Goal: Information Seeking & Learning: Learn about a topic

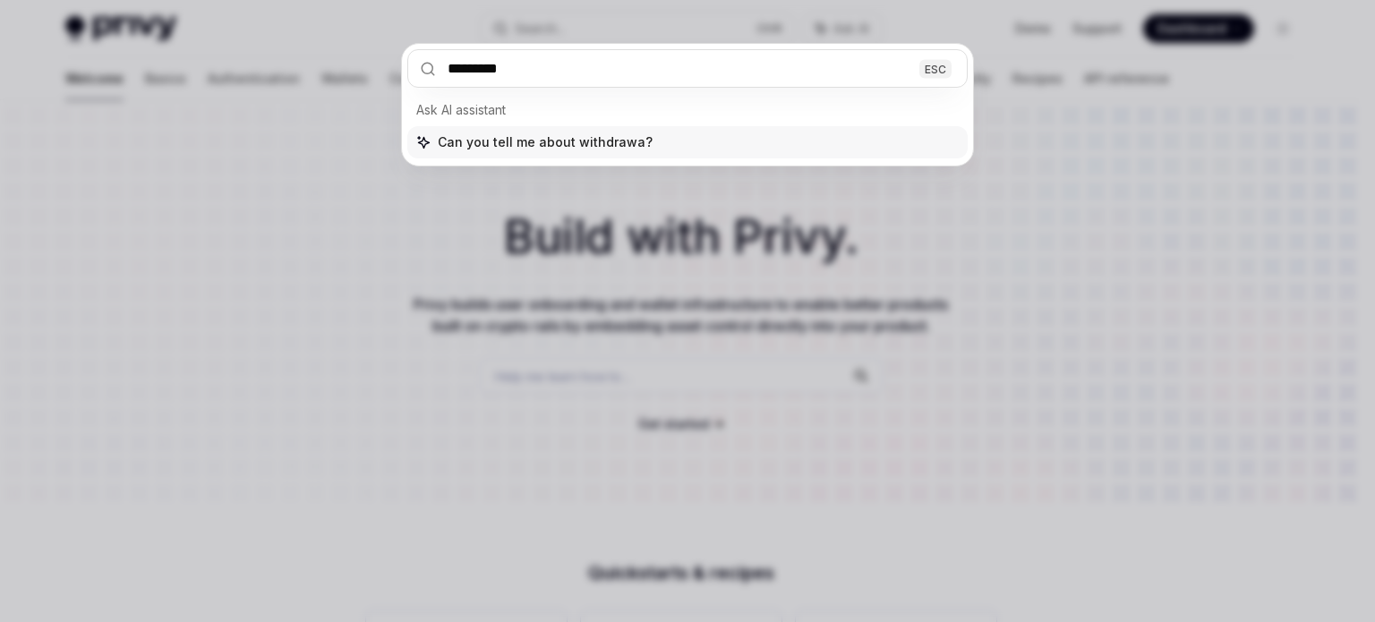
type input "**********"
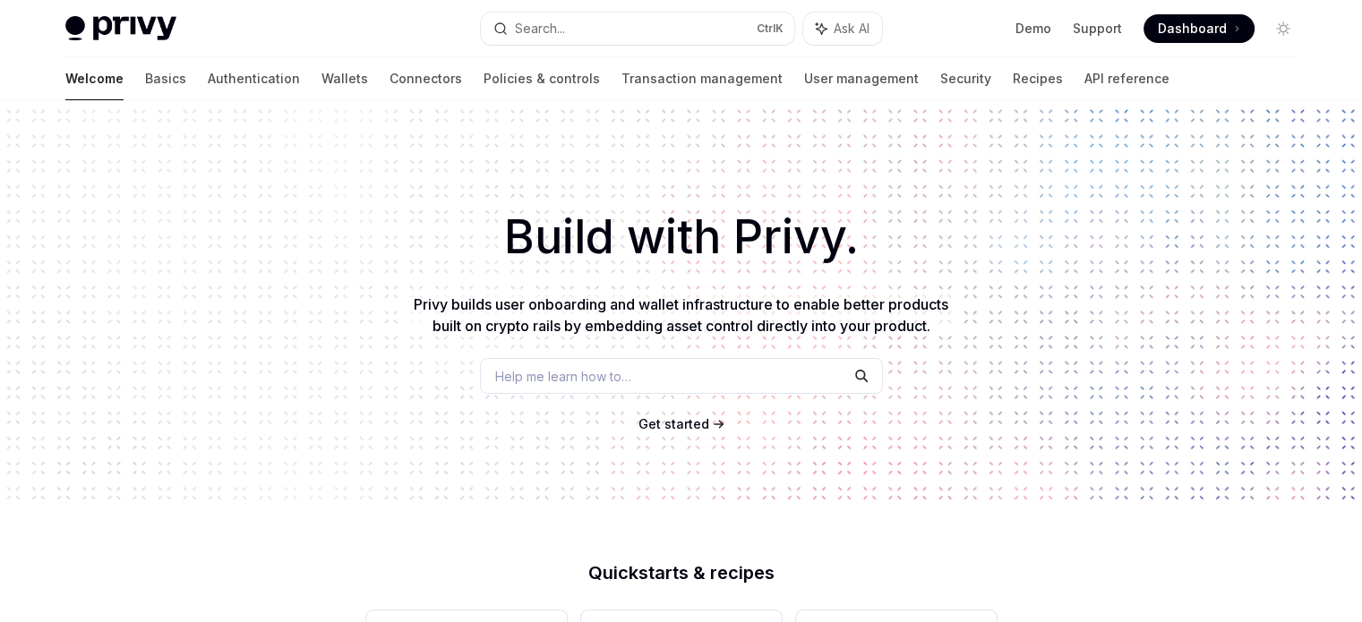
type textarea "*"
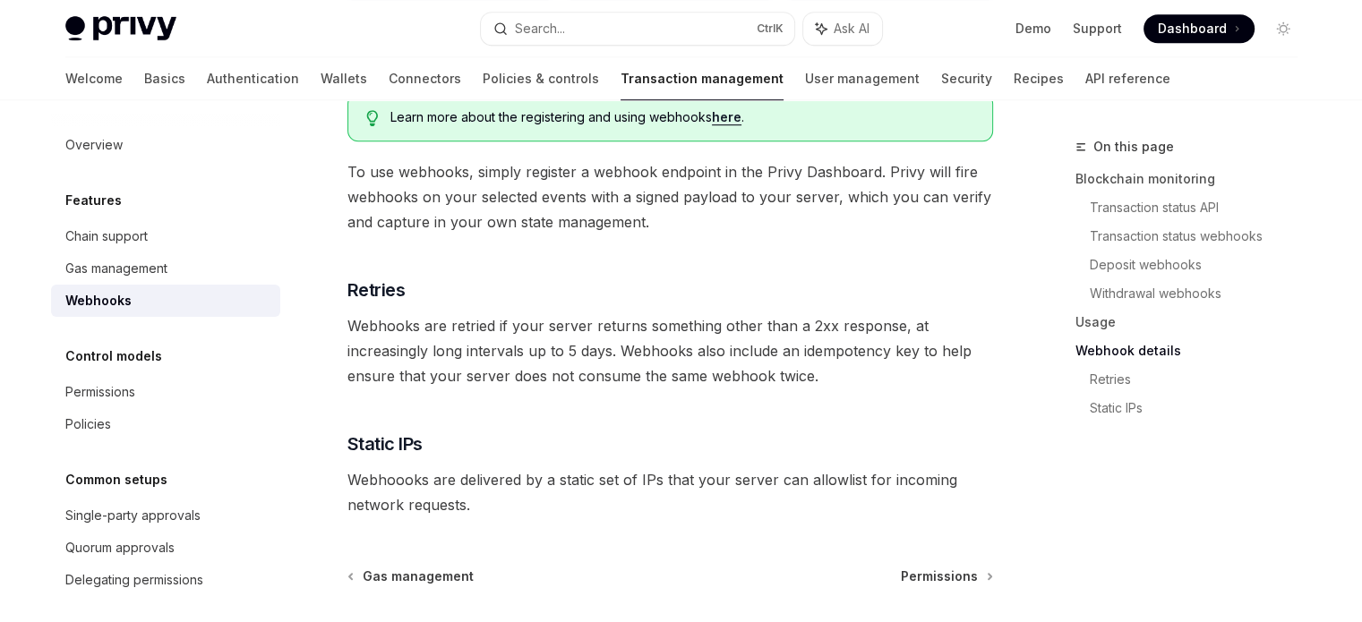
scroll to position [637, 0]
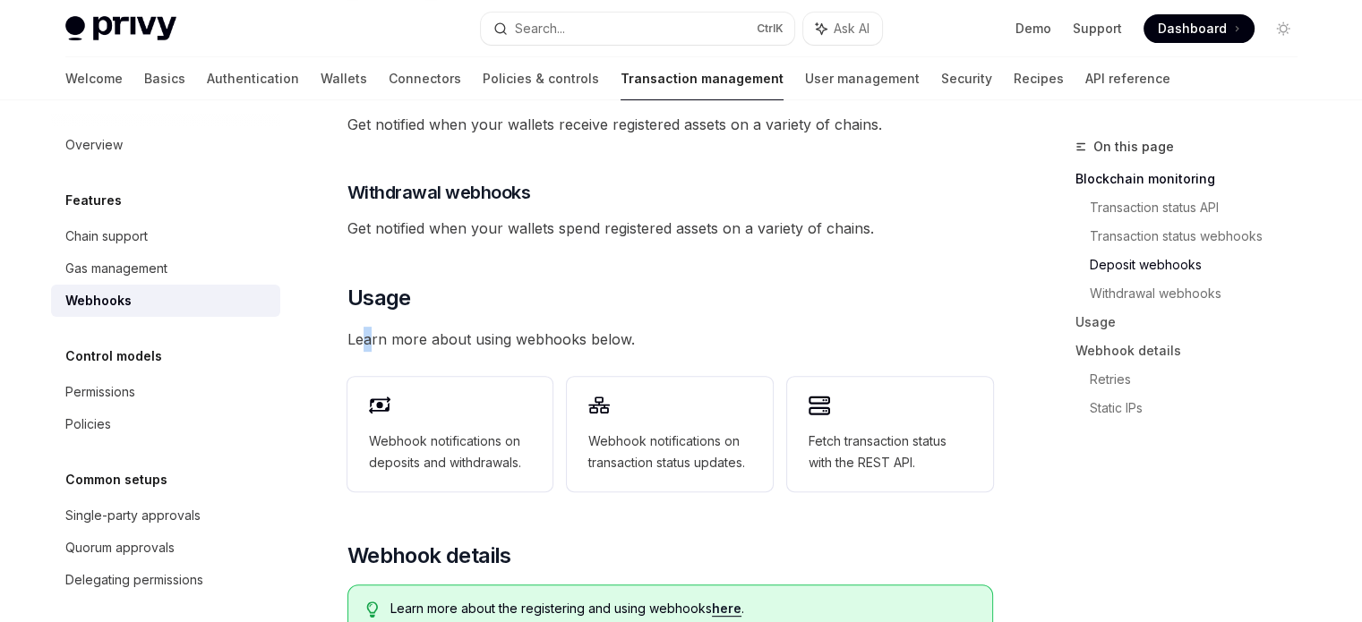
click at [366, 327] on span "Learn more about using webhooks below." at bounding box center [670, 339] width 646 height 25
click at [524, 327] on span "Learn more about using webhooks below." at bounding box center [670, 339] width 646 height 25
drag, startPoint x: 340, startPoint y: 314, endPoint x: 669, endPoint y: 312, distance: 328.6
click at [663, 311] on div "Features Webhooks OpenAI Open in ChatGPT OpenAI Open in ChatGPT Privy offers po…" at bounding box center [502, 387] width 989 height 1776
click at [669, 327] on span "Learn more about using webhooks below." at bounding box center [670, 339] width 646 height 25
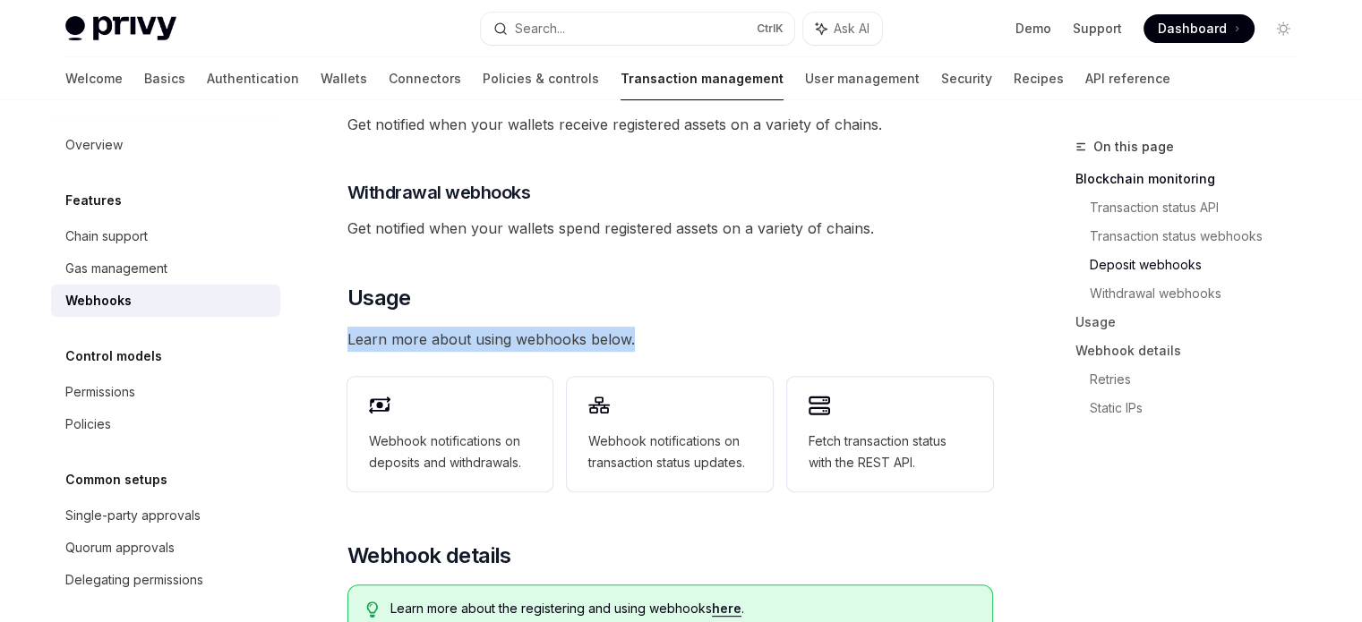
drag, startPoint x: 681, startPoint y: 312, endPoint x: 359, endPoint y: 293, distance: 322.9
click at [346, 293] on div "Features Webhooks OpenAI Open in ChatGPT OpenAI Open in ChatGPT Privy offers po…" at bounding box center [502, 387] width 989 height 1776
click at [665, 327] on span "Learn more about using webhooks below." at bounding box center [670, 339] width 646 height 25
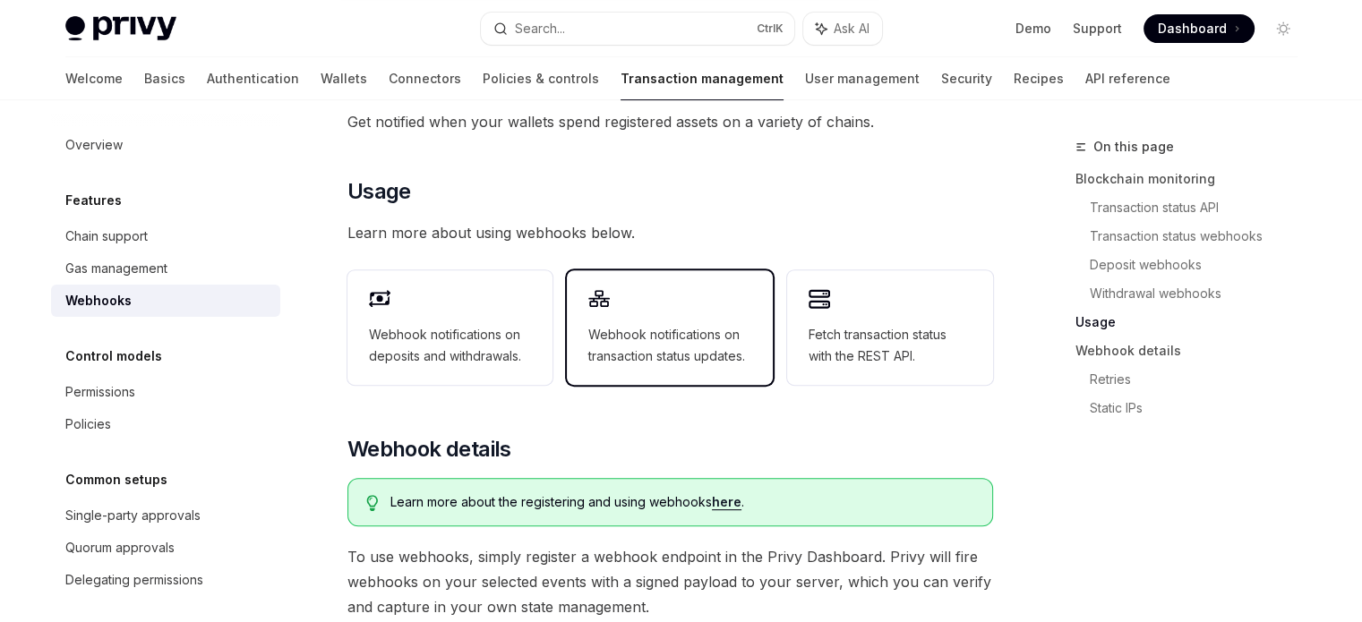
scroll to position [726, 0]
